Goal: Check status: Check status

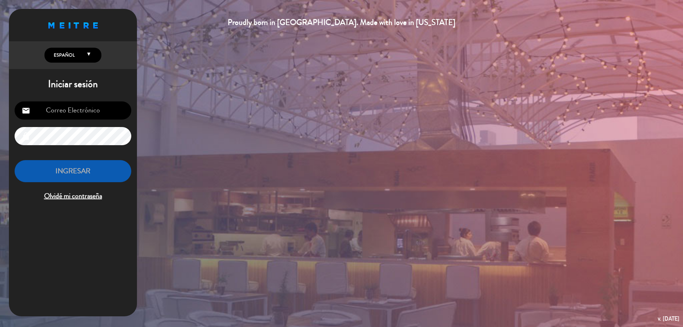
type input "[EMAIL_ADDRESS][DOMAIN_NAME]"
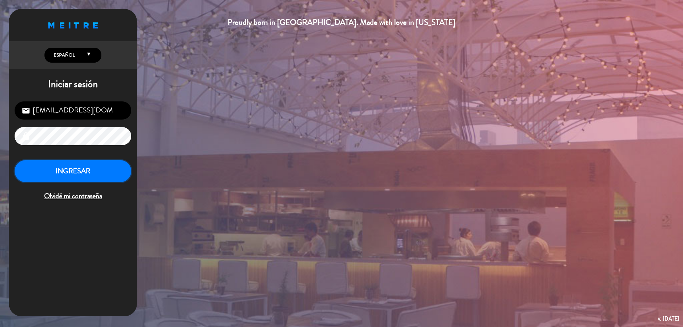
click at [61, 179] on button "INGRESAR" at bounding box center [73, 171] width 117 height 22
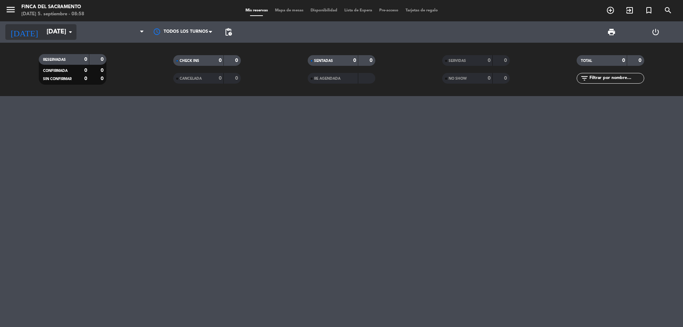
click at [43, 27] on input "[DATE]" at bounding box center [84, 32] width 83 height 14
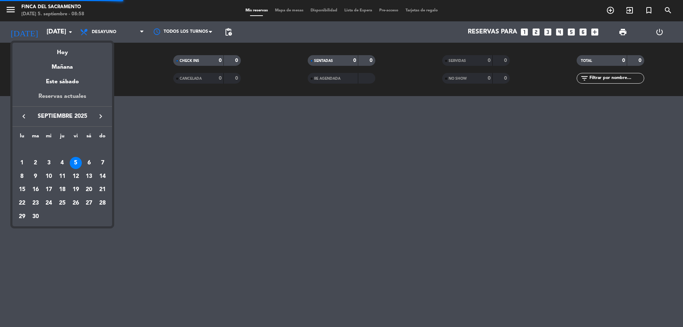
click at [38, 93] on div "Reservas actuales" at bounding box center [62, 99] width 100 height 15
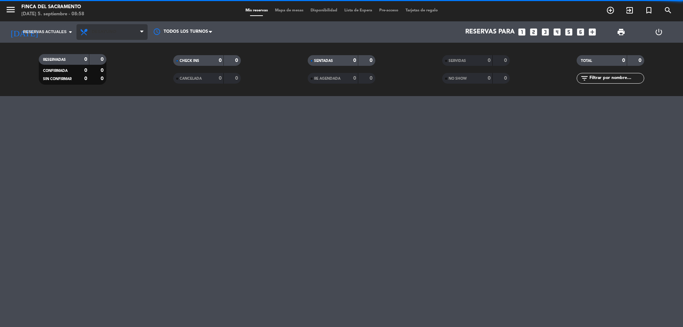
click at [114, 30] on span "Desayuno" at bounding box center [104, 32] width 25 height 5
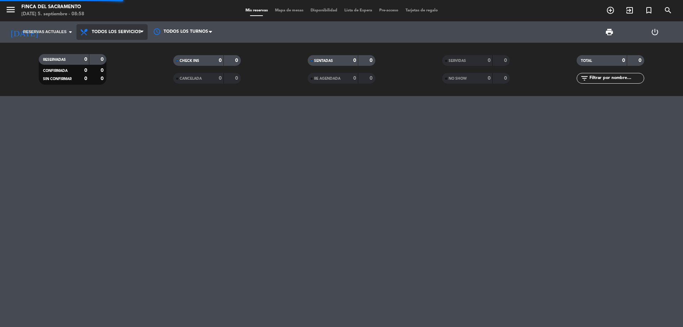
click at [122, 47] on div "menu Finca del Sacramento [DATE] 5. septiembre - 08:58 Mis reservas Mapa de mes…" at bounding box center [341, 48] width 683 height 96
